Goal: Communication & Community: Participate in discussion

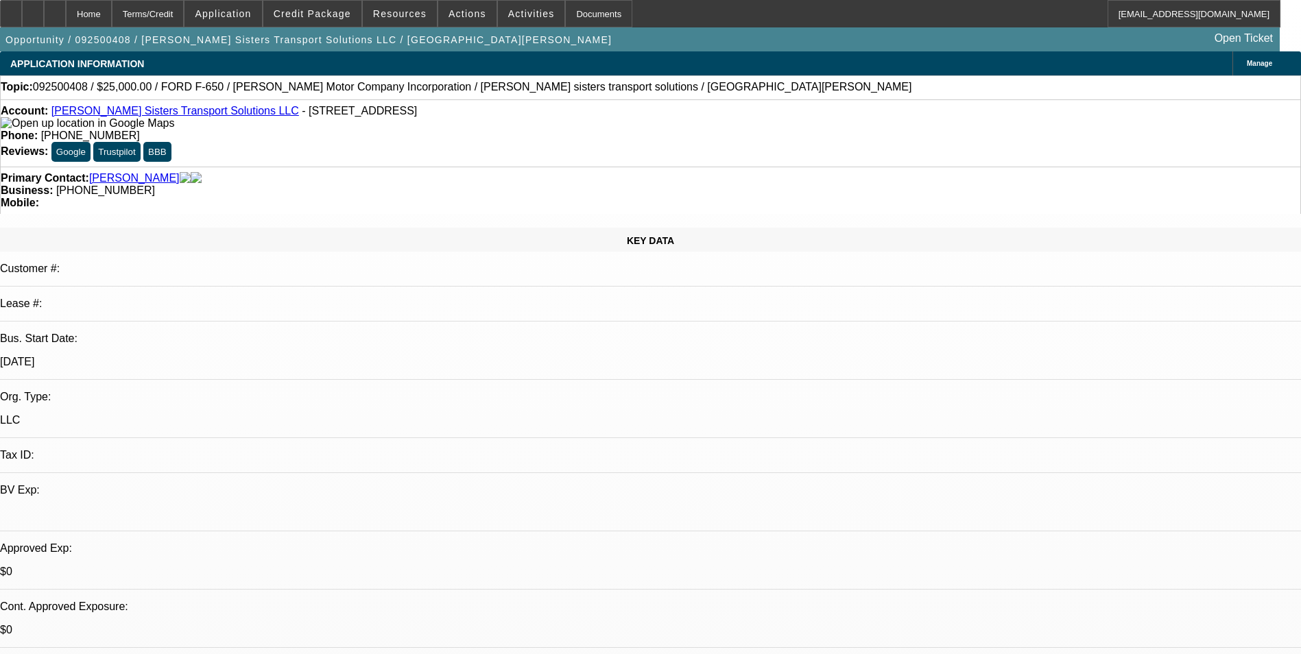
select select "0"
select select "2"
select select "0.1"
select select "4"
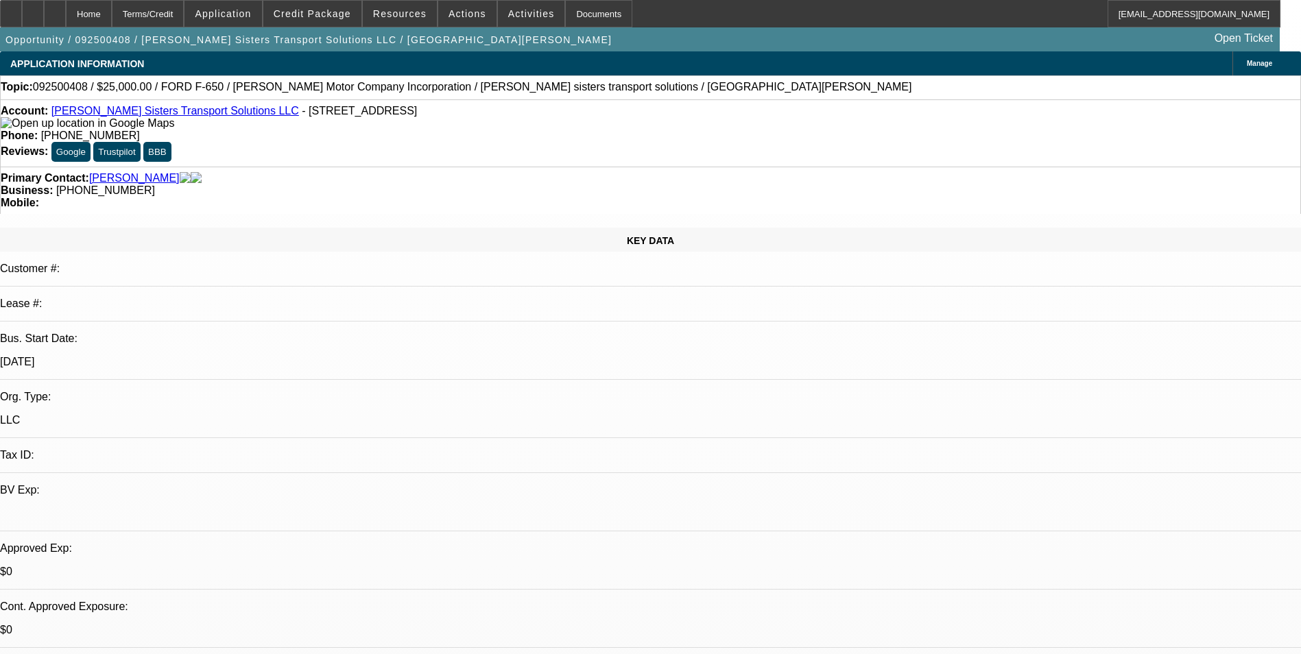
scroll to position [137, 0]
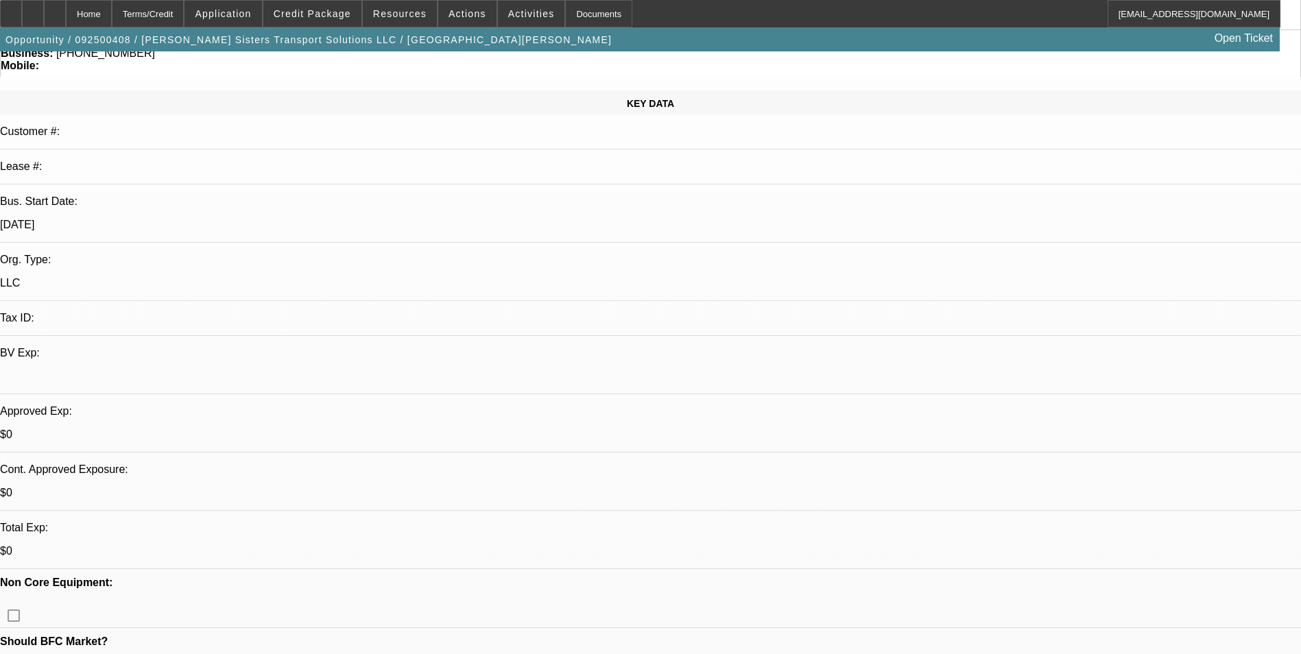
radio input "true"
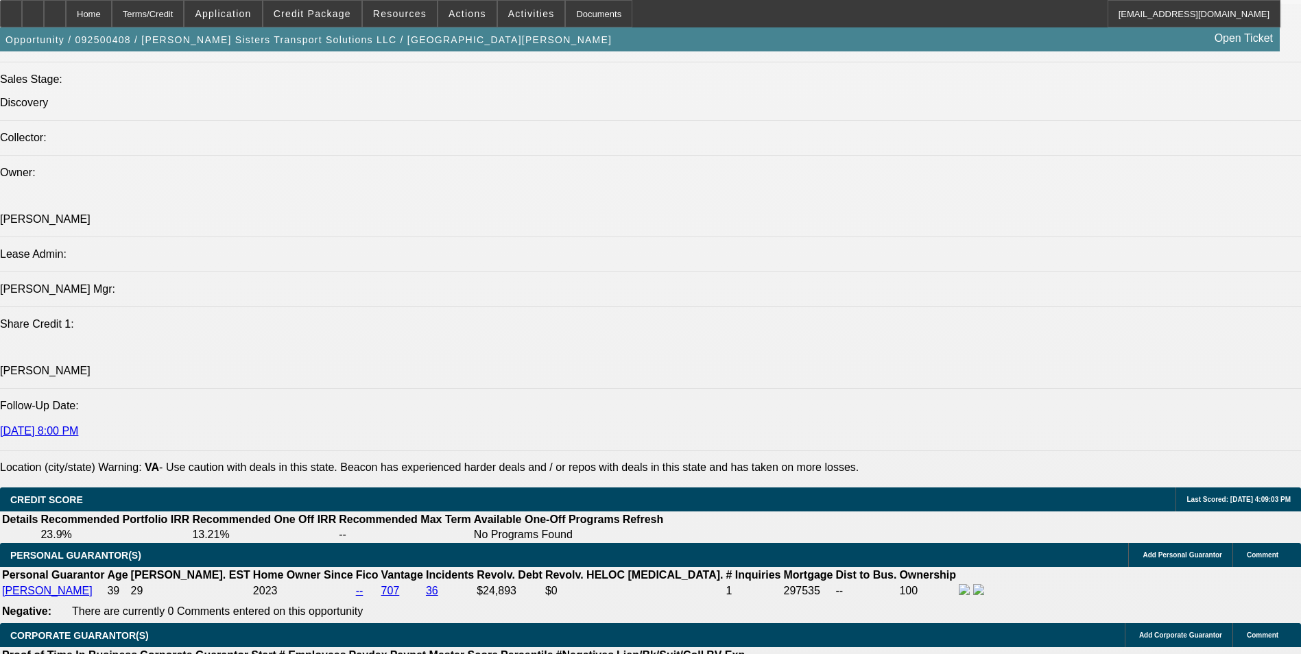
scroll to position [79, 0]
click at [314, 9] on span "Credit Package" at bounding box center [312, 13] width 77 height 11
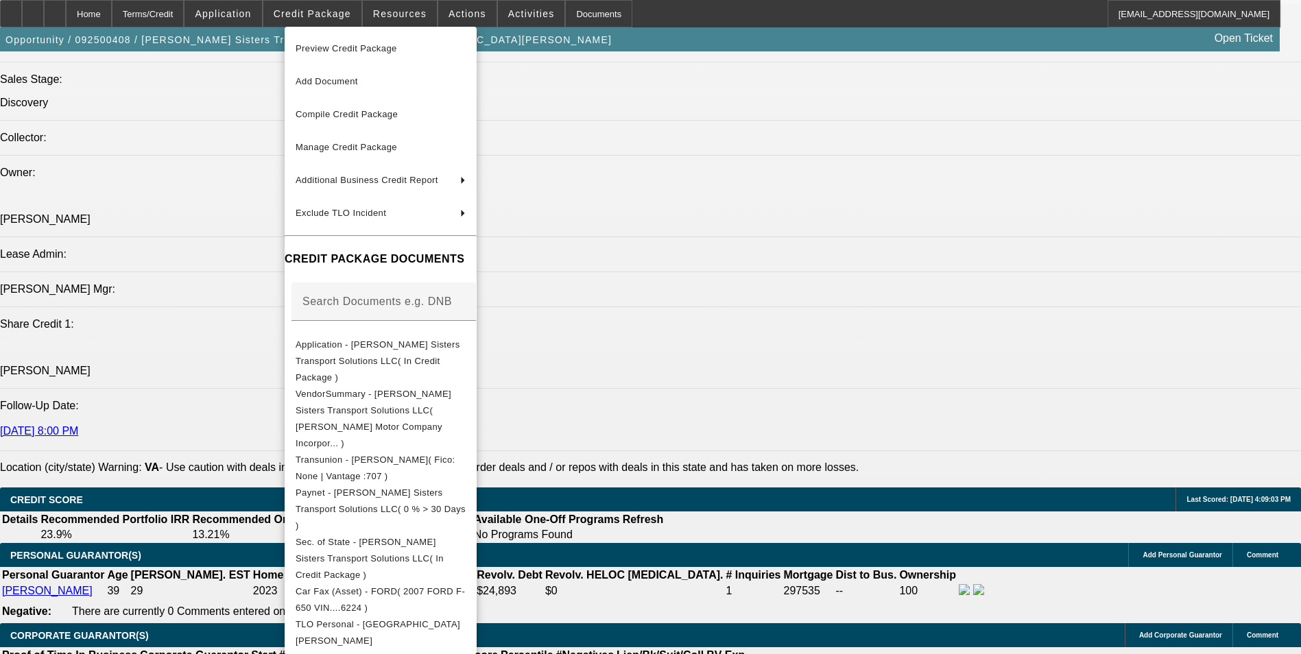
click at [727, 462] on div at bounding box center [650, 327] width 1301 height 654
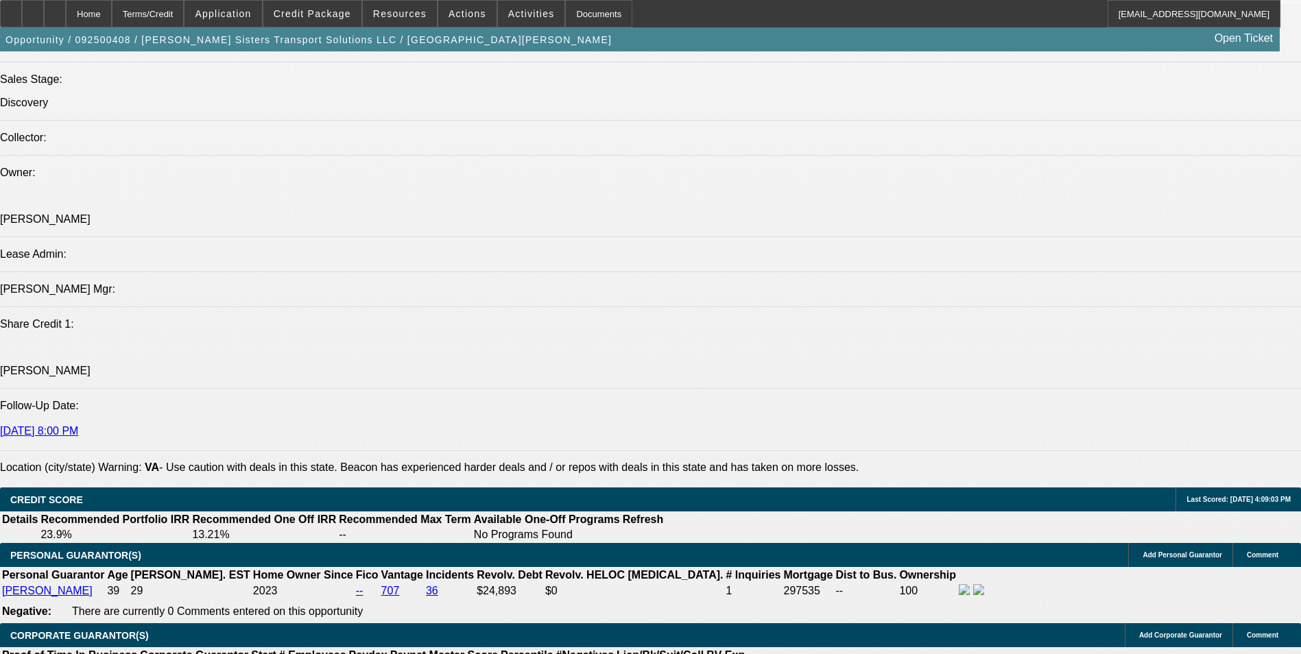
drag, startPoint x: 1262, startPoint y: 285, endPoint x: 1238, endPoint y: 540, distance: 256.8
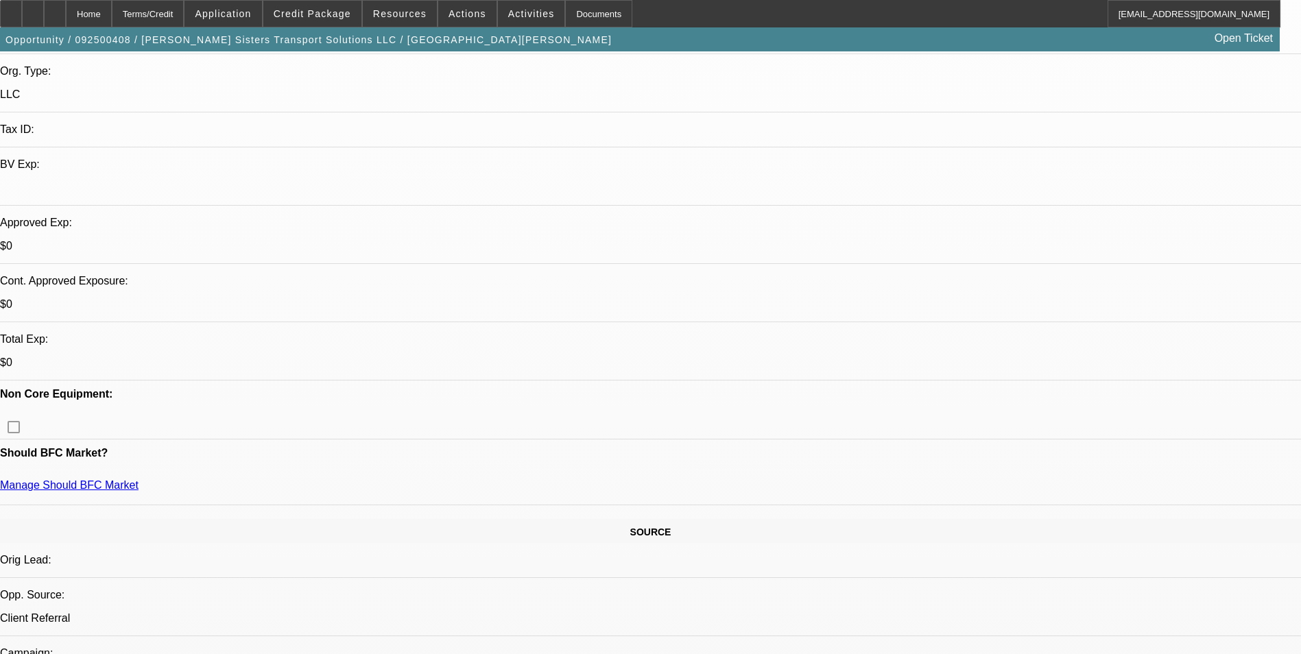
scroll to position [206, 0]
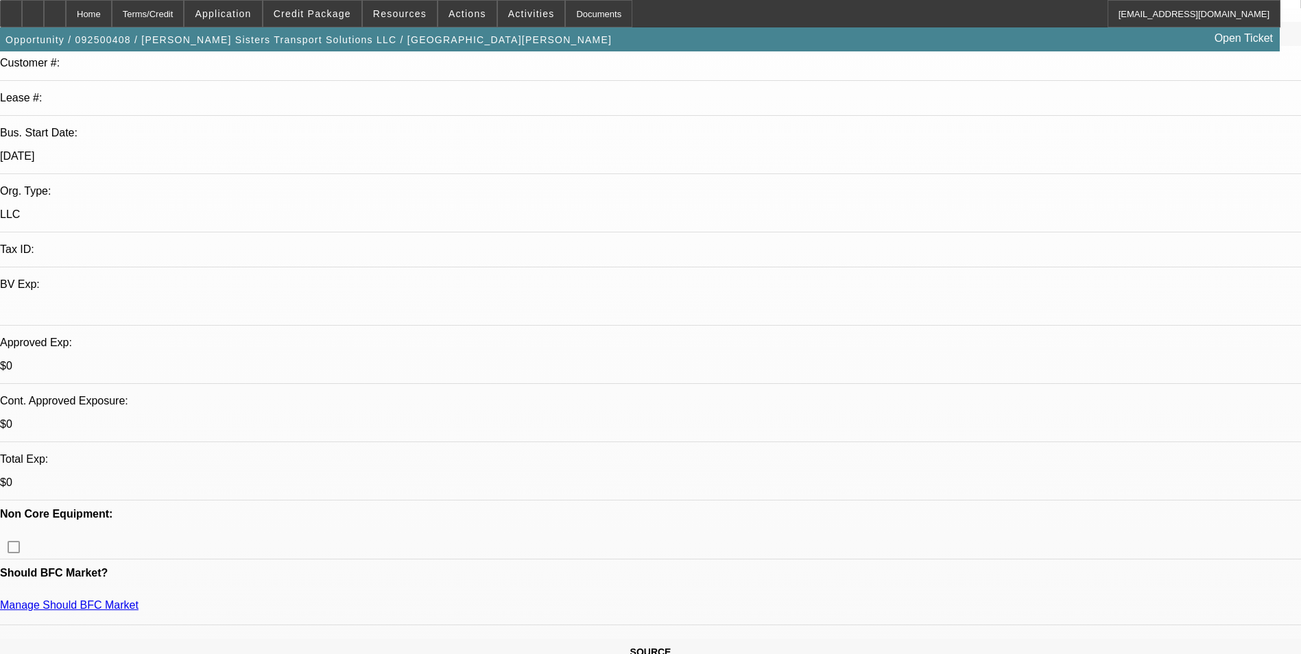
click at [335, 12] on span "Credit Package" at bounding box center [312, 13] width 77 height 11
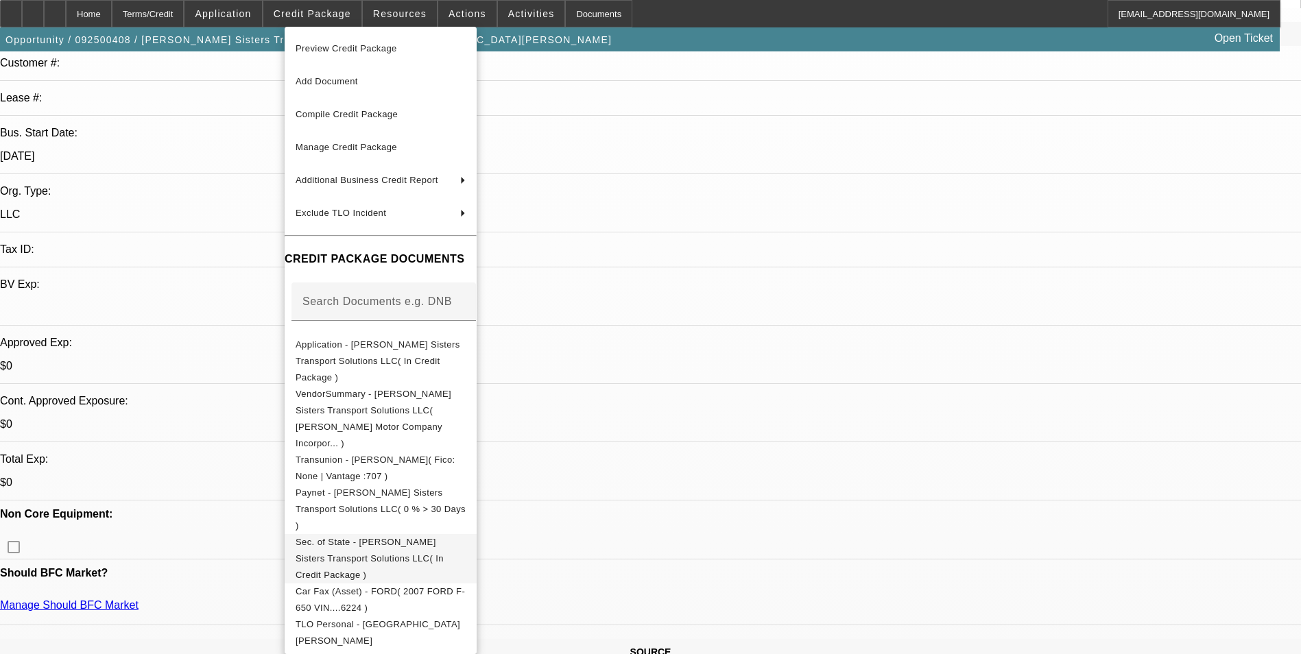
click at [444, 537] on span "Sec. of State - [PERSON_NAME] Sisters Transport Solutions LLC( In Credit Packag…" at bounding box center [370, 558] width 148 height 43
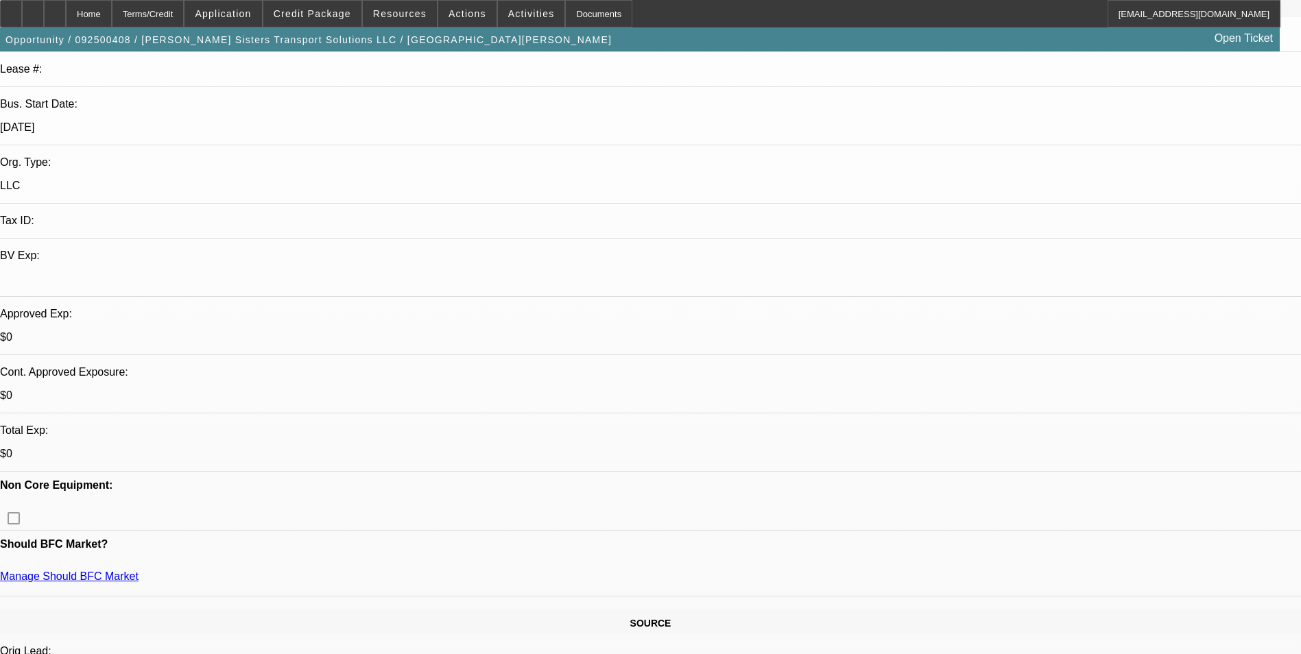
scroll to position [274, 0]
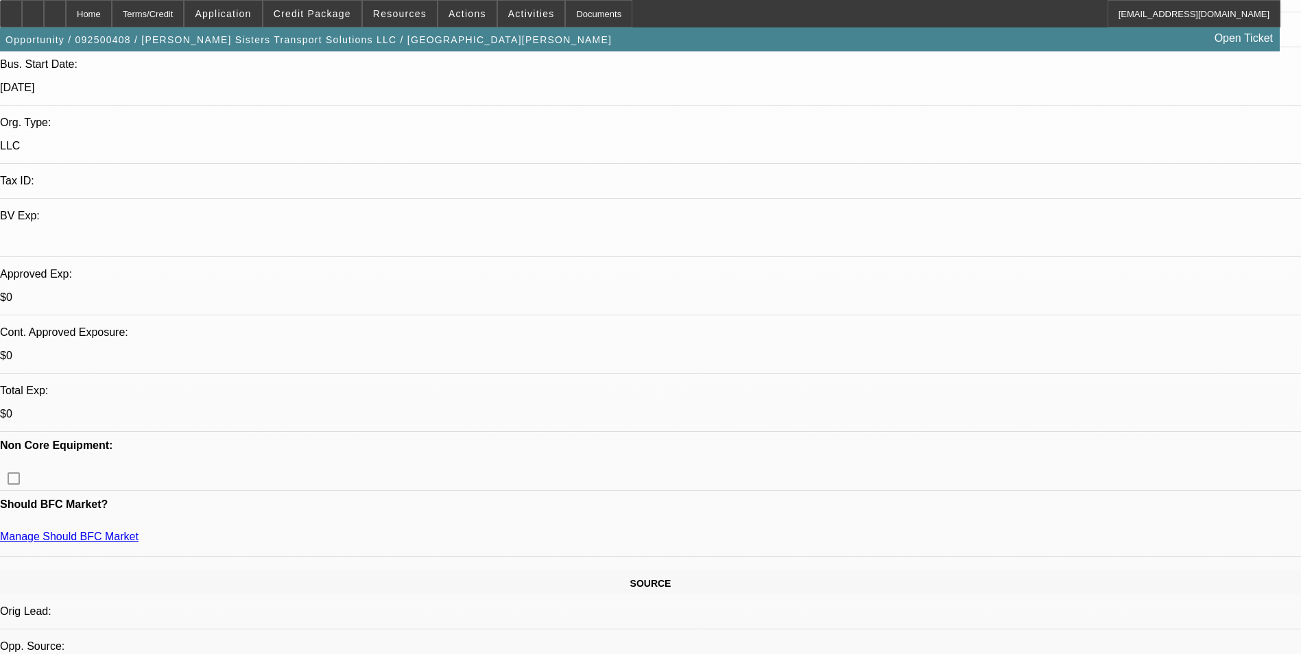
drag, startPoint x: 928, startPoint y: 283, endPoint x: 947, endPoint y: 304, distance: 29.2
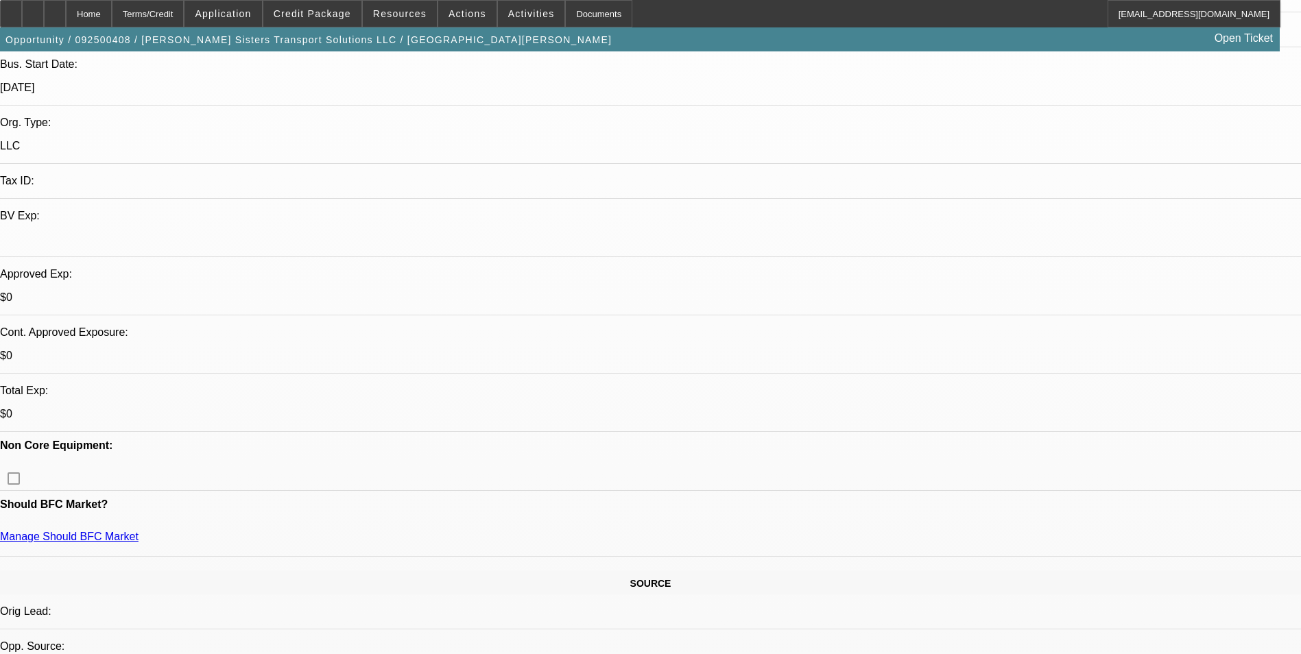
type textarea "9-18: Looks to have two trucks, SOS is inactive due to annual report, [DEMOGRAP…"
radio input "true"
